Goal: Transaction & Acquisition: Download file/media

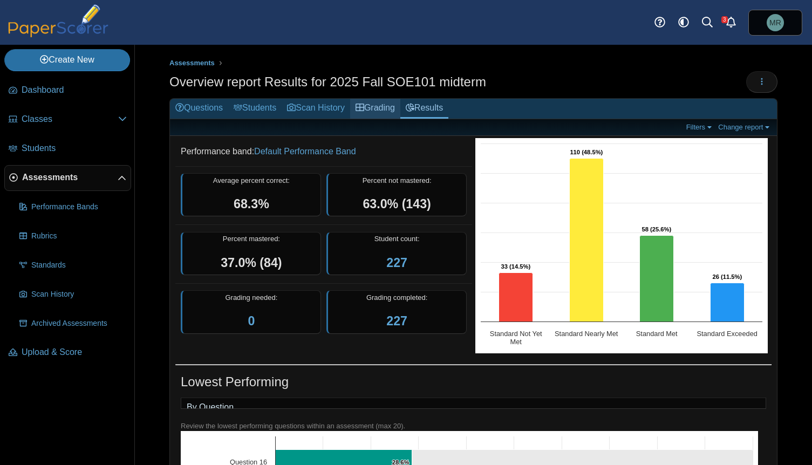
click at [378, 104] on link "Grading" at bounding box center [375, 109] width 50 height 20
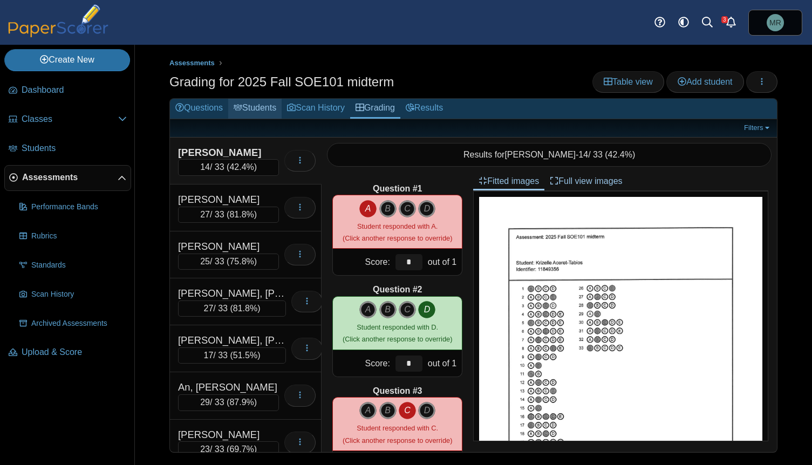
click at [263, 110] on link "Students" at bounding box center [254, 109] width 53 height 20
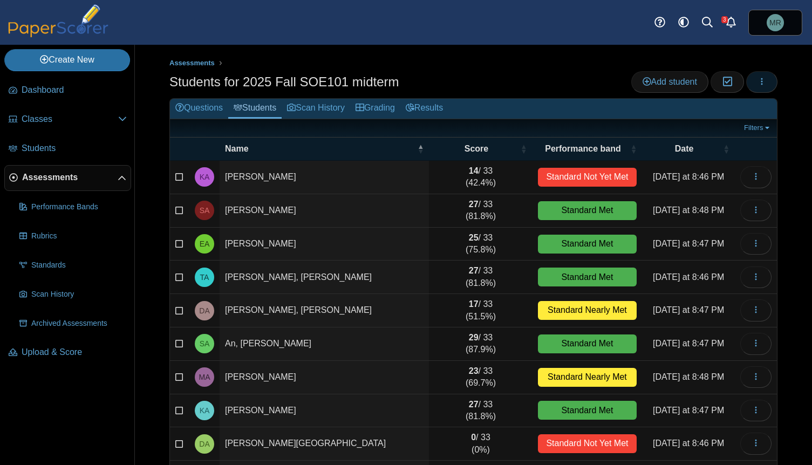
click at [758, 82] on icon "button" at bounding box center [762, 81] width 9 height 9
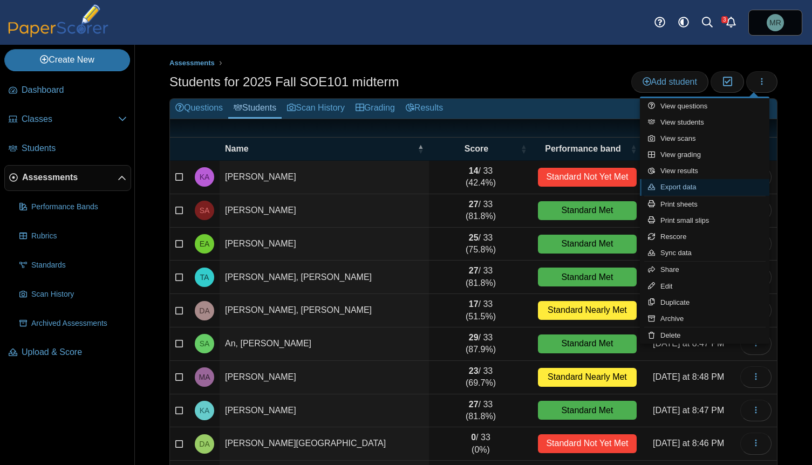
click at [682, 184] on link "Export data" at bounding box center [705, 187] width 130 height 16
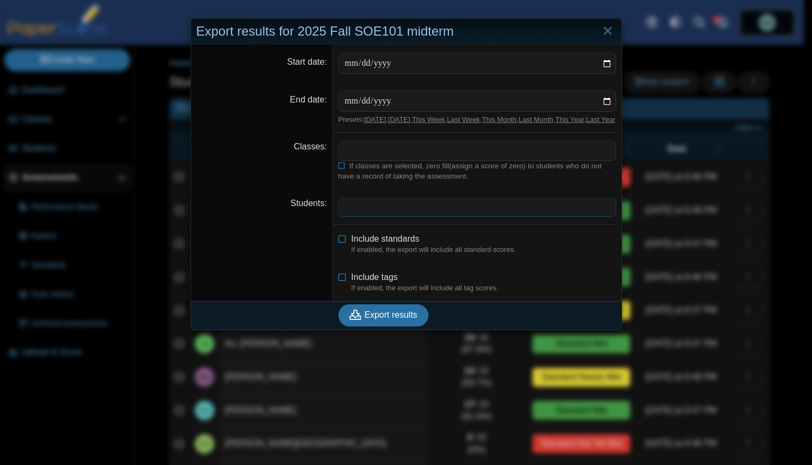
click at [522, 213] on span at bounding box center [477, 207] width 277 height 18
click at [384, 320] on span "Export results" at bounding box center [391, 314] width 53 height 9
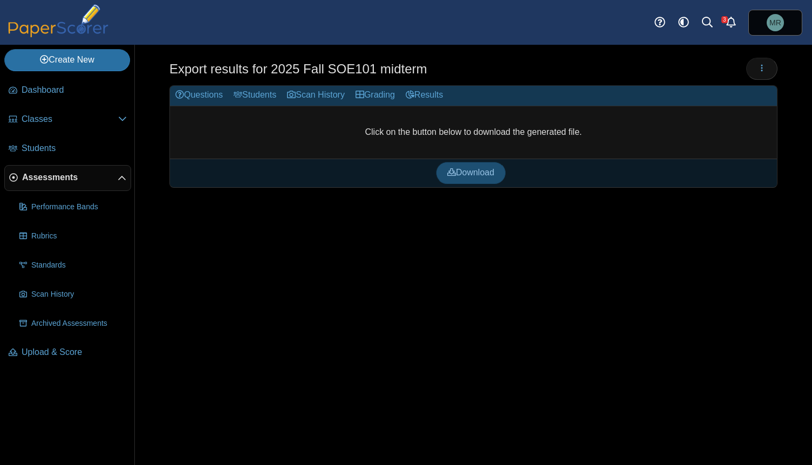
click at [472, 170] on span "Download" at bounding box center [471, 172] width 47 height 9
